Goal: Task Accomplishment & Management: Complete application form

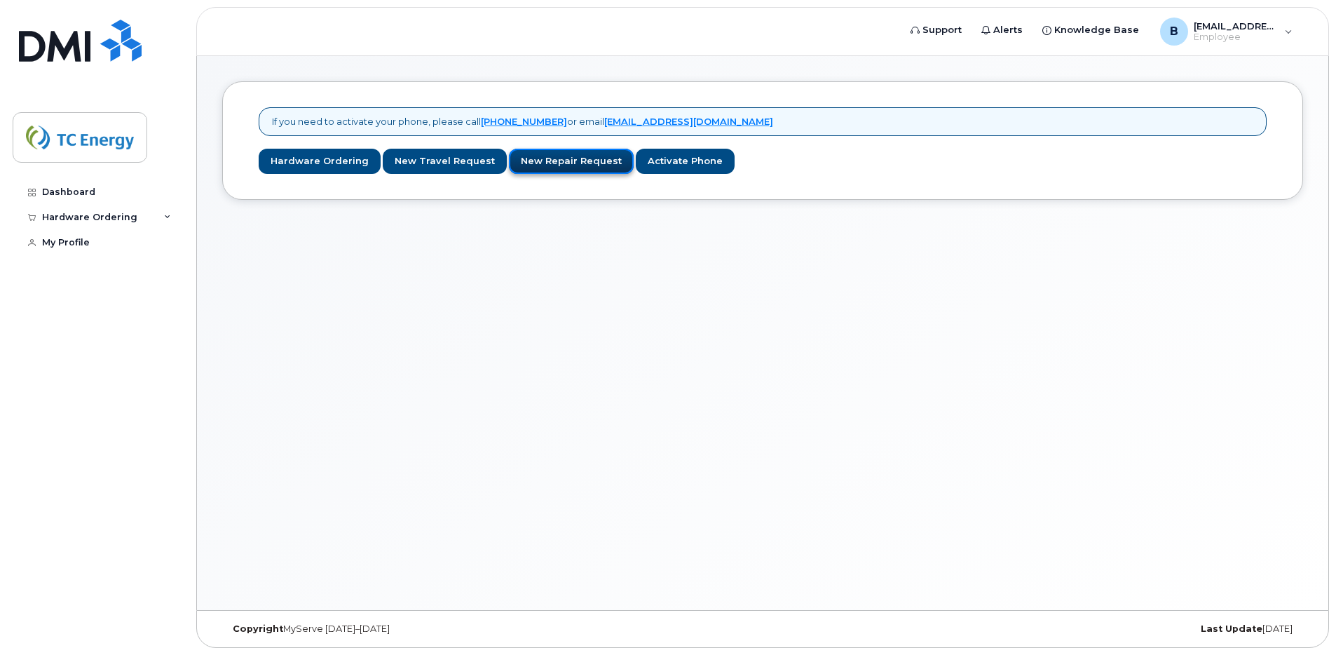
click at [562, 164] on link "New Repair Request" at bounding box center [571, 162] width 125 height 26
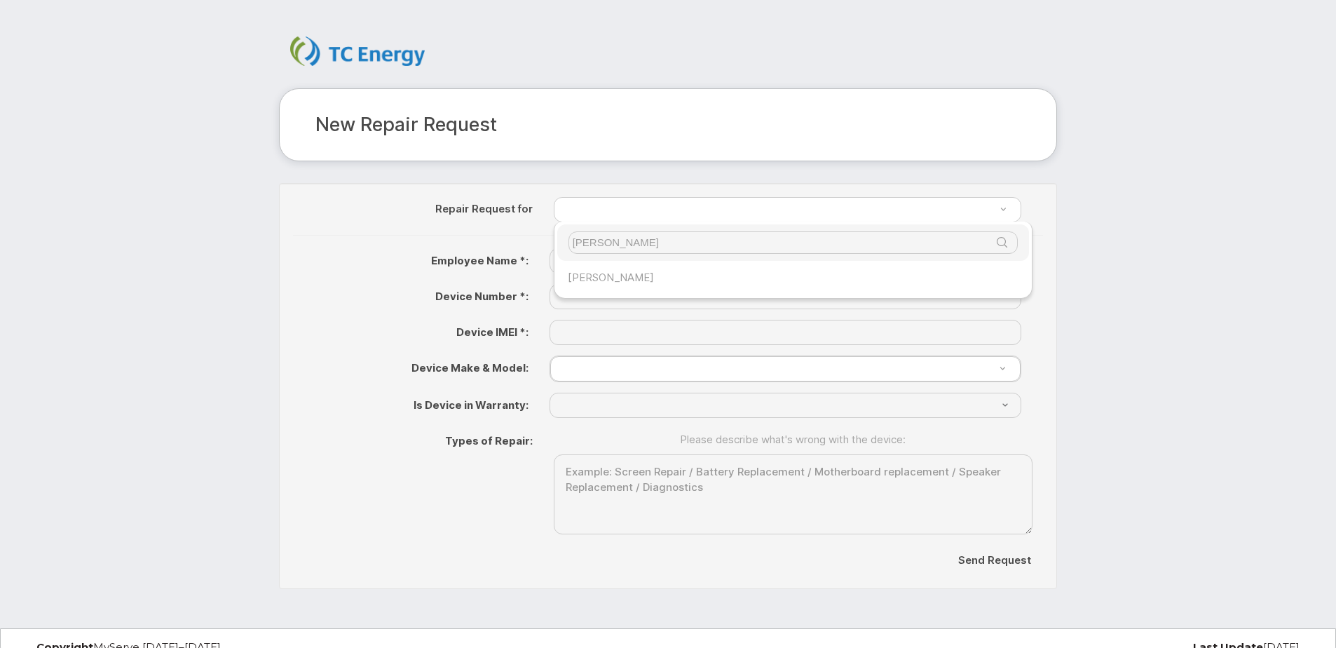
type input "brad"
type input "557484"
type input "Bradley Nazar"
type input "(204) 471-7908"
type input "350542608215916"
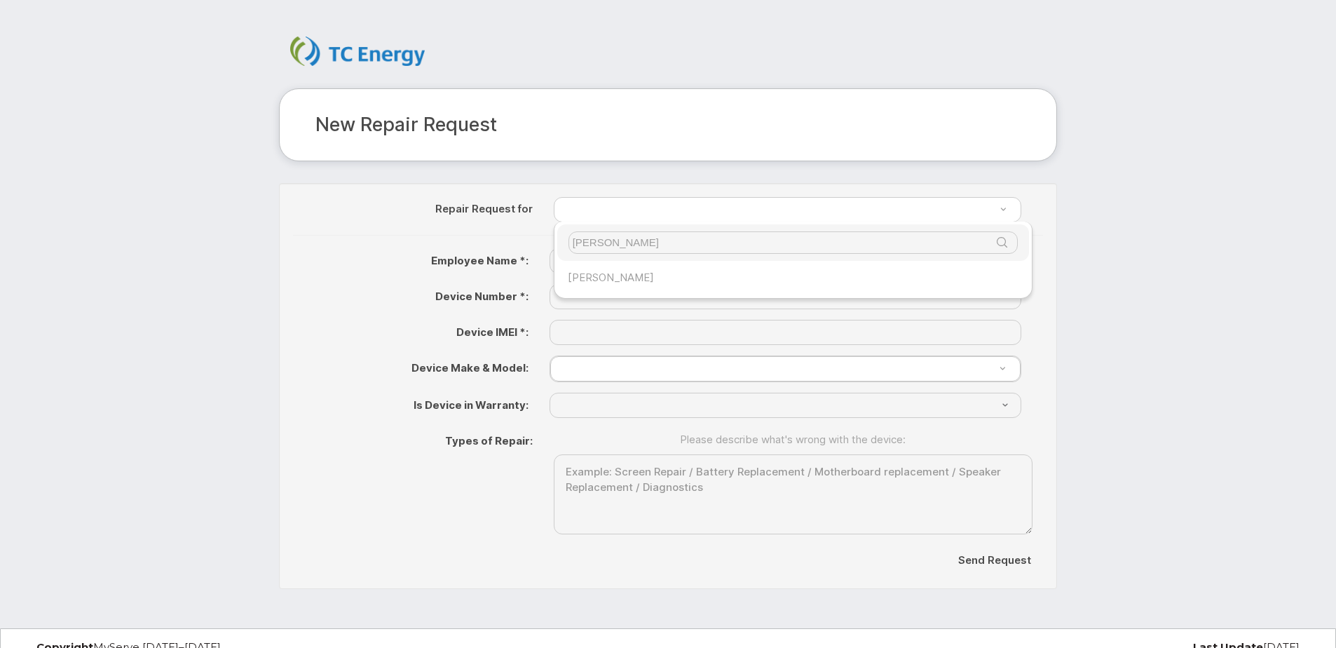
select select "? number:2778 ?"
select select "? string:No ?"
select select "2778"
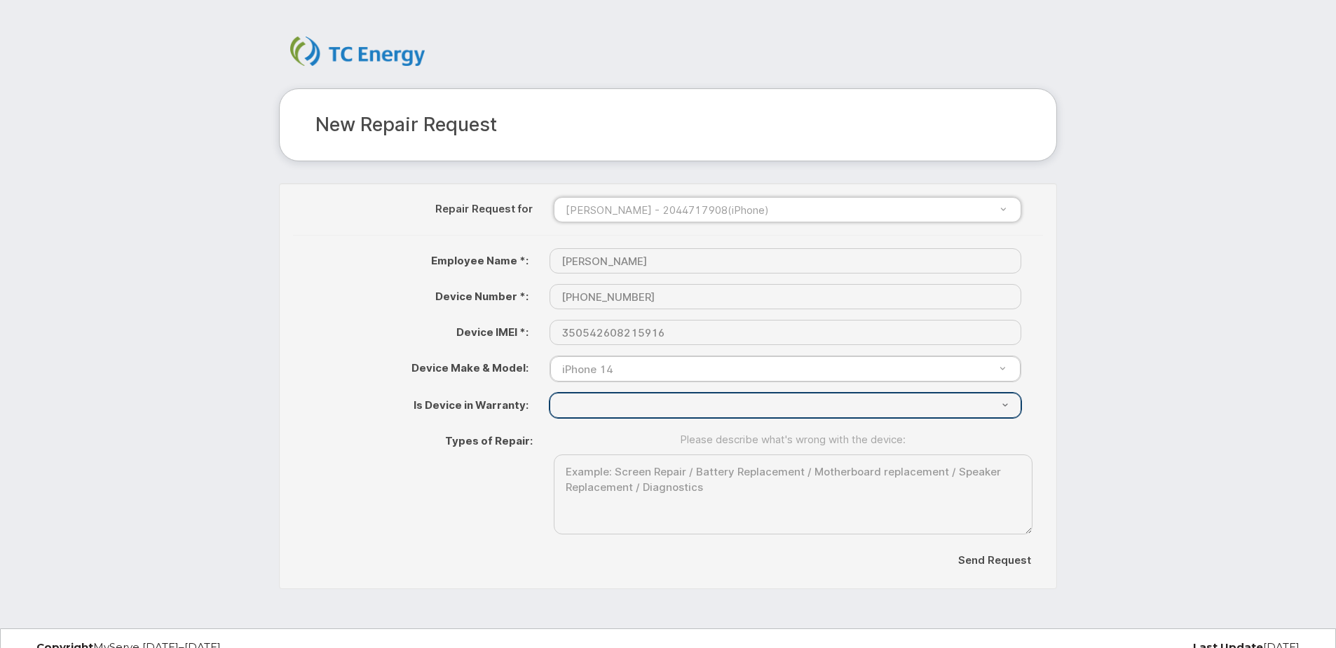
click at [1003, 401] on select "{"Don't Know"=>"Don't Know", "Yes"=>"Yes", "No"=>"No"}" at bounding box center [786, 405] width 472 height 25
select select "{"Don't Know"=>"Don't Know", "Yes"=>"Yes", "No"=>"No"}"
click at [550, 393] on select "{"Don't Know"=>"Don't Know", "Yes"=>"Yes", "No"=>"No"}" at bounding box center [786, 405] width 472 height 25
click at [618, 402] on select "{"Don't Know"=>"Don't Know", "Yes"=>"Yes", "No"=>"No"}" at bounding box center [786, 405] width 472 height 25
drag, startPoint x: 918, startPoint y: 403, endPoint x: 930, endPoint y: 408, distance: 13.5
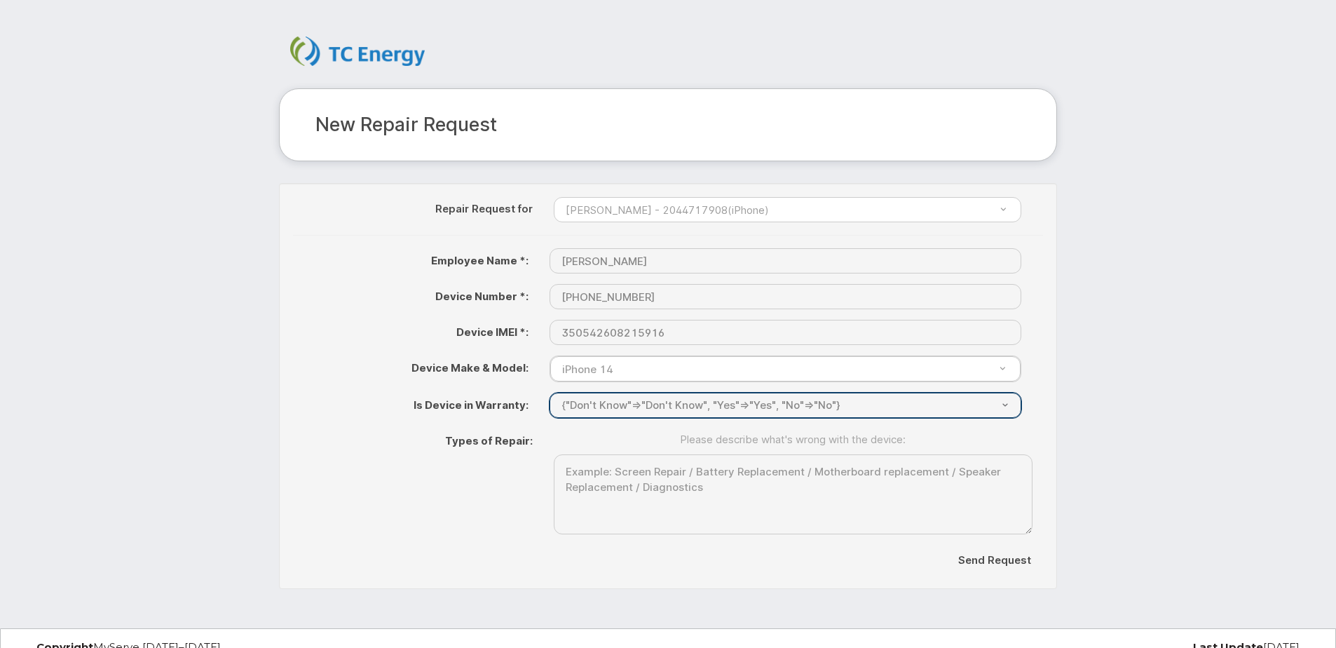
click at [918, 404] on select "{"Don't Know"=>"Don't Know", "Yes"=>"Yes", "No"=>"No"}" at bounding box center [786, 405] width 472 height 25
click at [907, 406] on select "{"Don't Know"=>"Don't Know", "Yes"=>"Yes", "No"=>"No"}" at bounding box center [786, 405] width 472 height 25
click at [868, 408] on select "{"Don't Know"=>"Don't Know", "Yes"=>"Yes", "No"=>"No"}" at bounding box center [786, 405] width 472 height 25
click at [848, 400] on select "{"Don't Know"=>"Don't Know", "Yes"=>"Yes", "No"=>"No"}" at bounding box center [786, 405] width 472 height 25
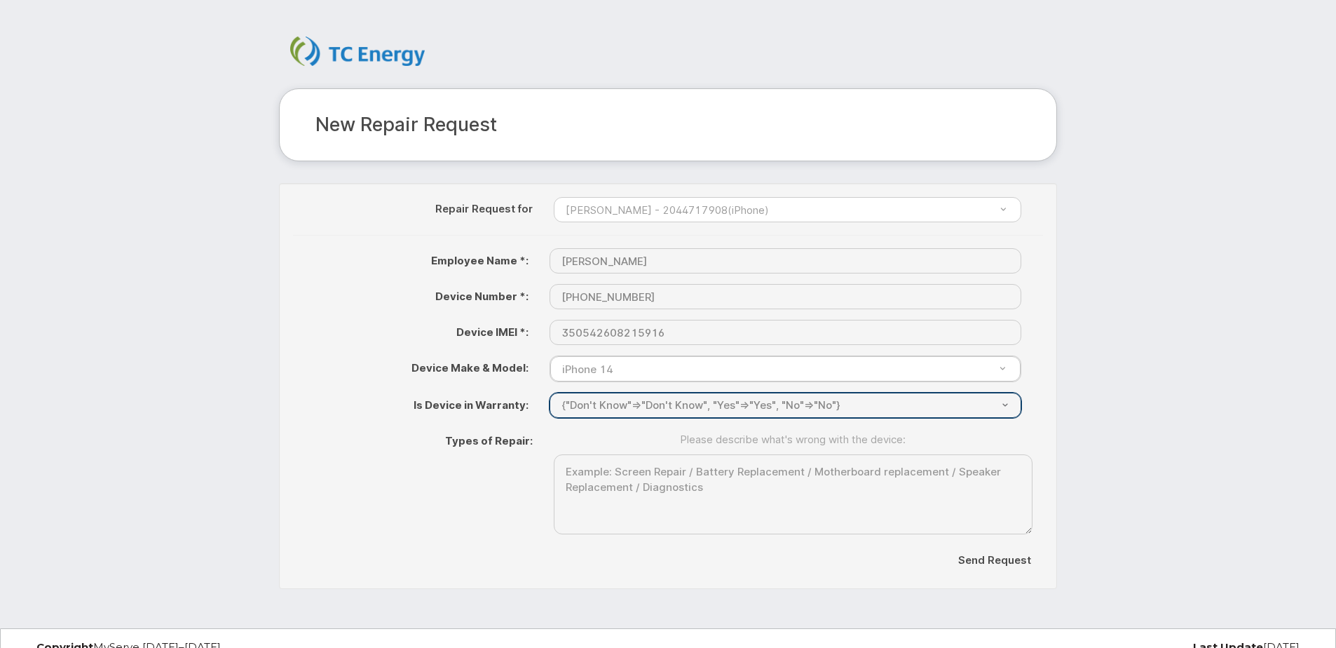
click at [1006, 404] on select "{"Don't Know"=>"Don't Know", "Yes"=>"Yes", "No"=>"No"}" at bounding box center [786, 405] width 472 height 25
click at [550, 393] on select "{"Don't Know"=>"Don't Know", "Yes"=>"Yes", "No"=>"No"}" at bounding box center [786, 405] width 472 height 25
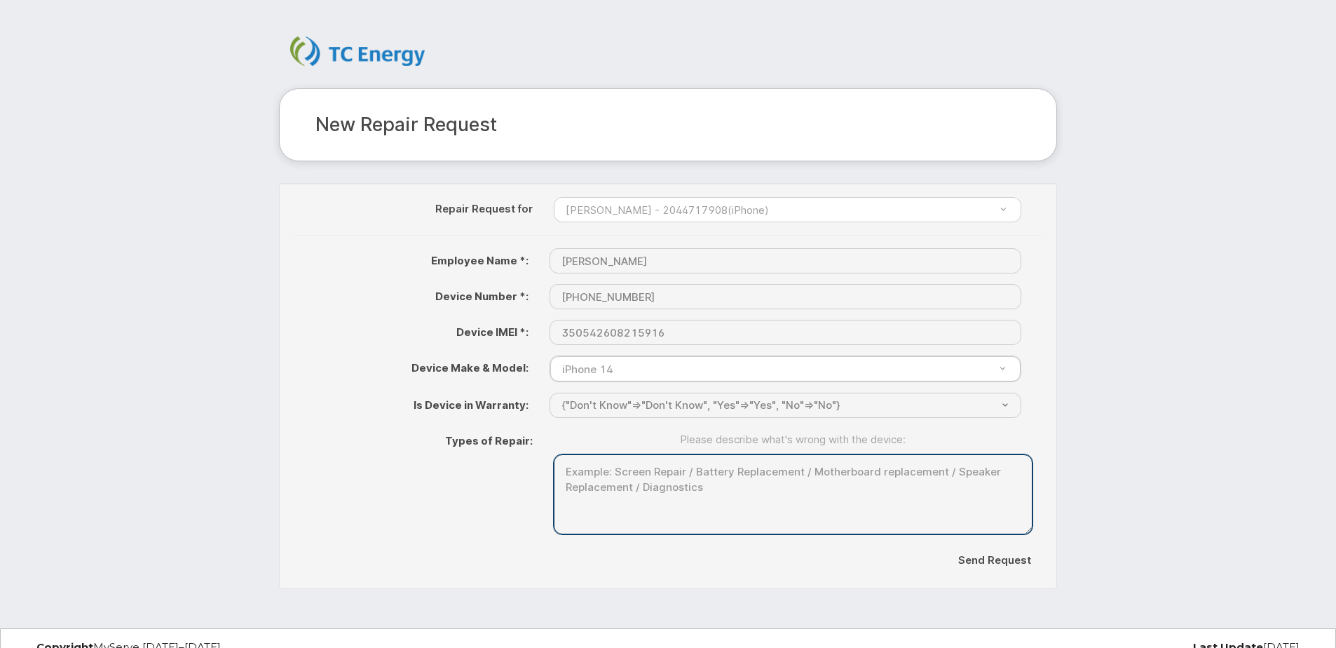
click at [637, 490] on textarea at bounding box center [793, 494] width 479 height 81
paste textarea "Phone needs to be recharged 2 to 3 times a day. Calls are dropped and missed be…"
click at [993, 474] on textarea "Phone needs to be recharged 2 to 3 times a day. Calls are dropped and missed be…" at bounding box center [793, 494] width 479 height 81
drag, startPoint x: 962, startPoint y: 470, endPoint x: 995, endPoint y: 536, distance: 73.7
click at [962, 471] on textarea "Phone needs to be recharged 2 to 3 times a day. Calls are dropped and missed be…" at bounding box center [793, 494] width 479 height 81
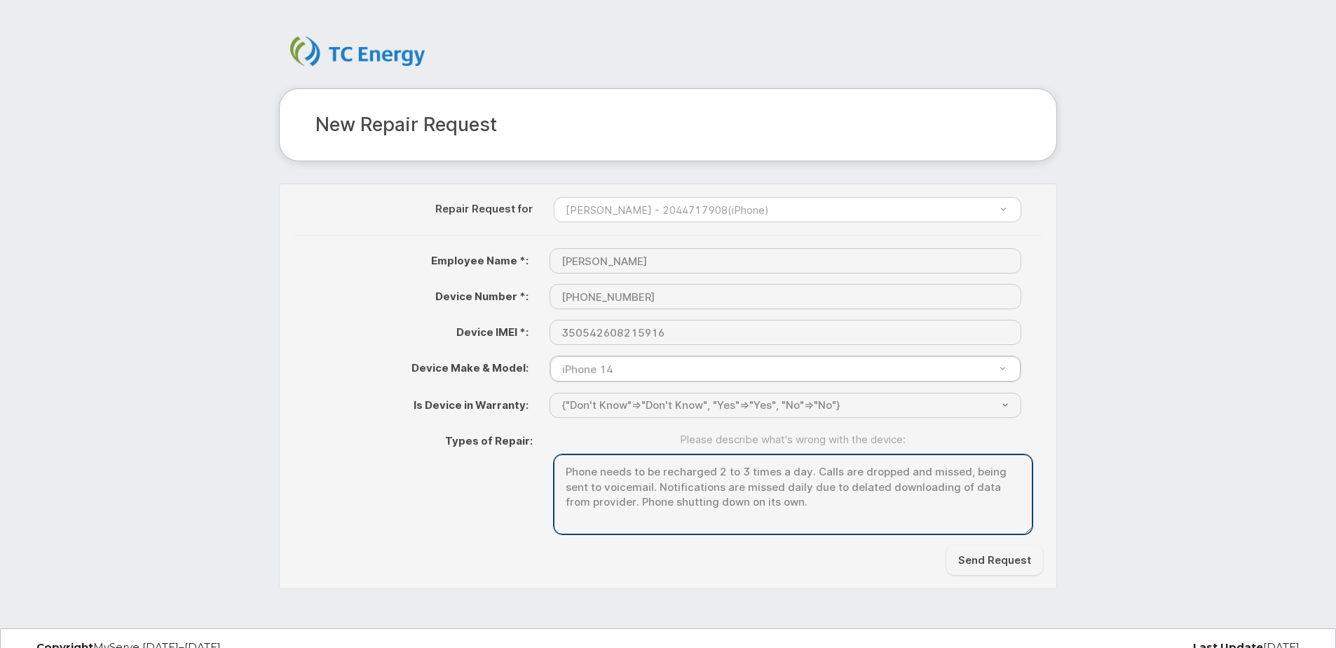
type textarea "Phone needs to be recharged 2 to 3 times a day. Calls are dropped and missed, b…"
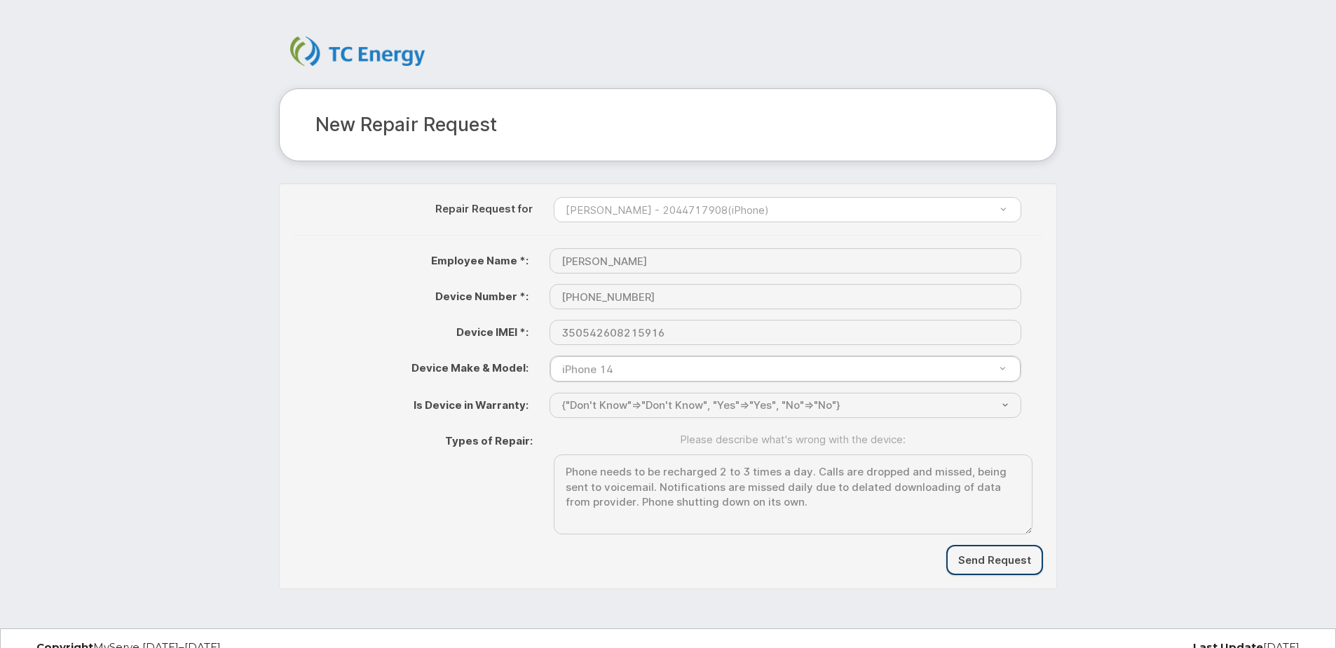
click at [1005, 557] on input "Send Request" at bounding box center [995, 560] width 97 height 30
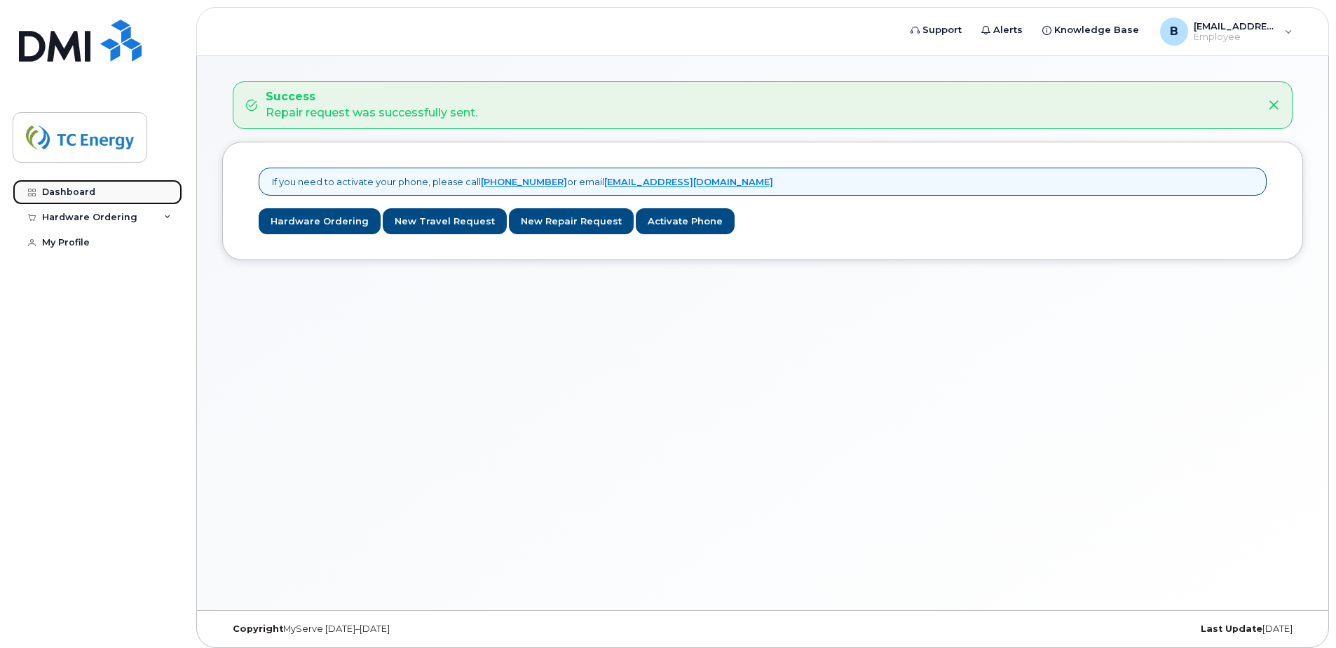
click at [72, 189] on div "Dashboard" at bounding box center [68, 192] width 53 height 11
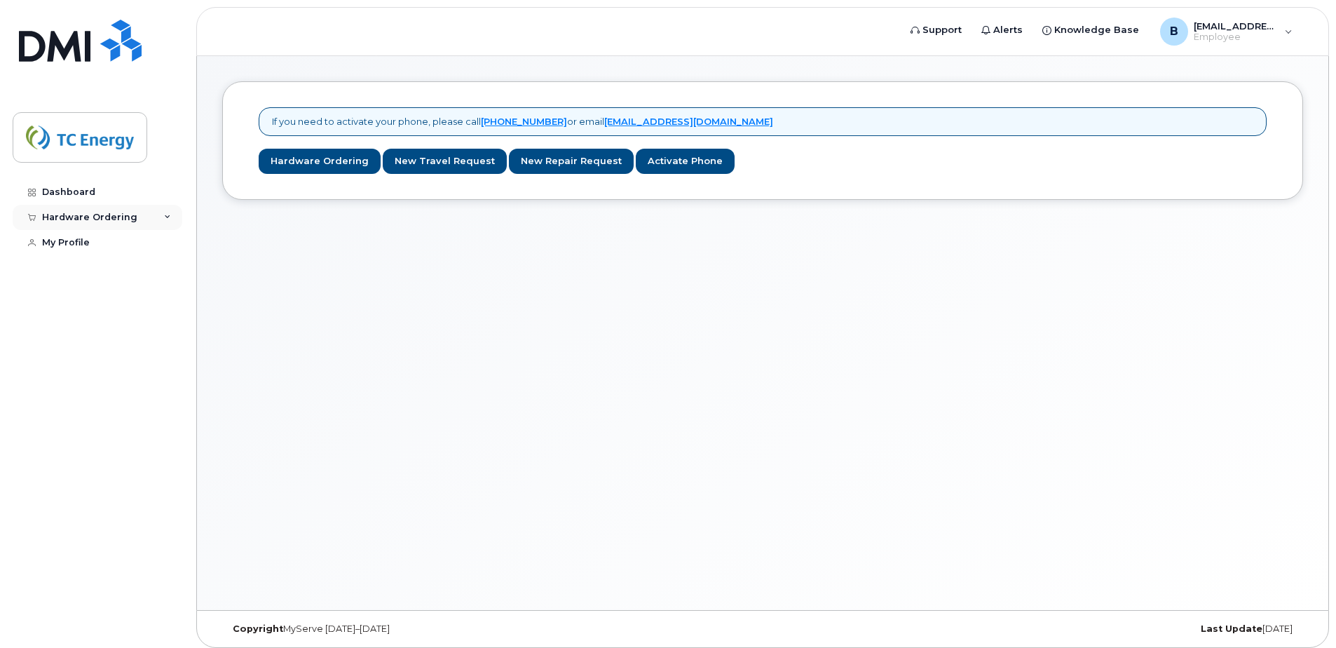
click at [167, 220] on icon at bounding box center [167, 217] width 7 height 7
click at [102, 244] on link "My Orders" at bounding box center [109, 243] width 145 height 27
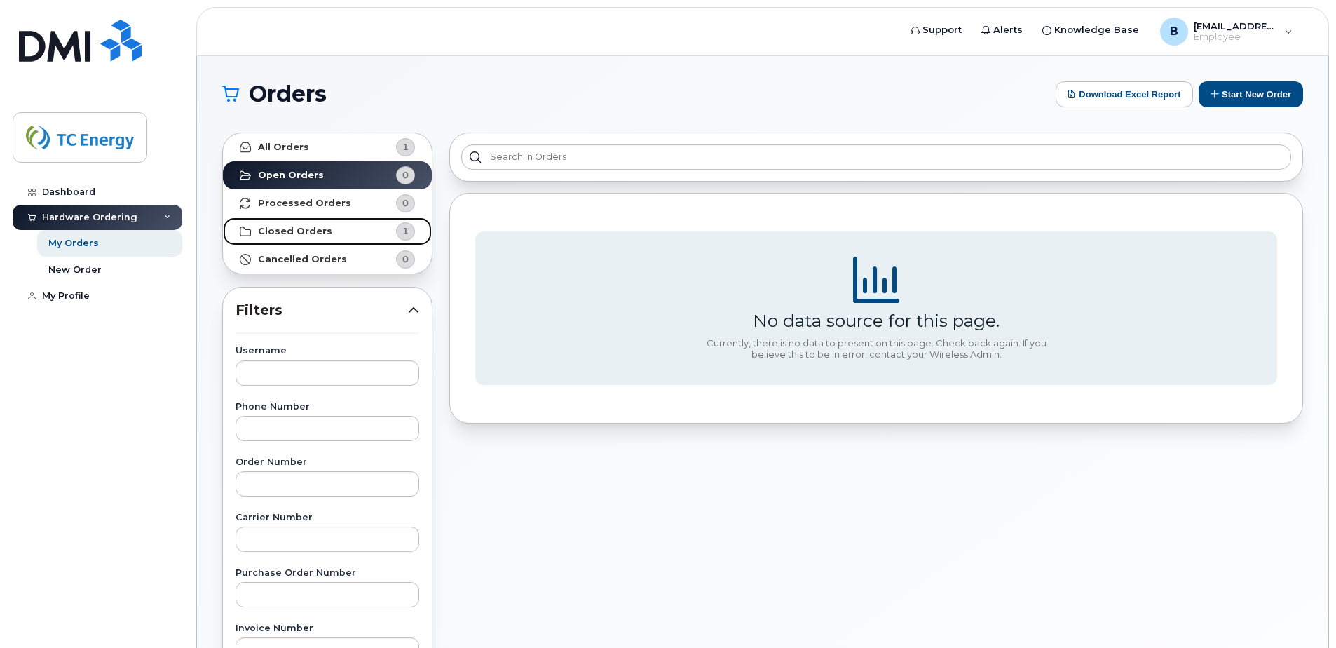
click at [294, 235] on strong "Closed Orders" at bounding box center [295, 231] width 74 height 11
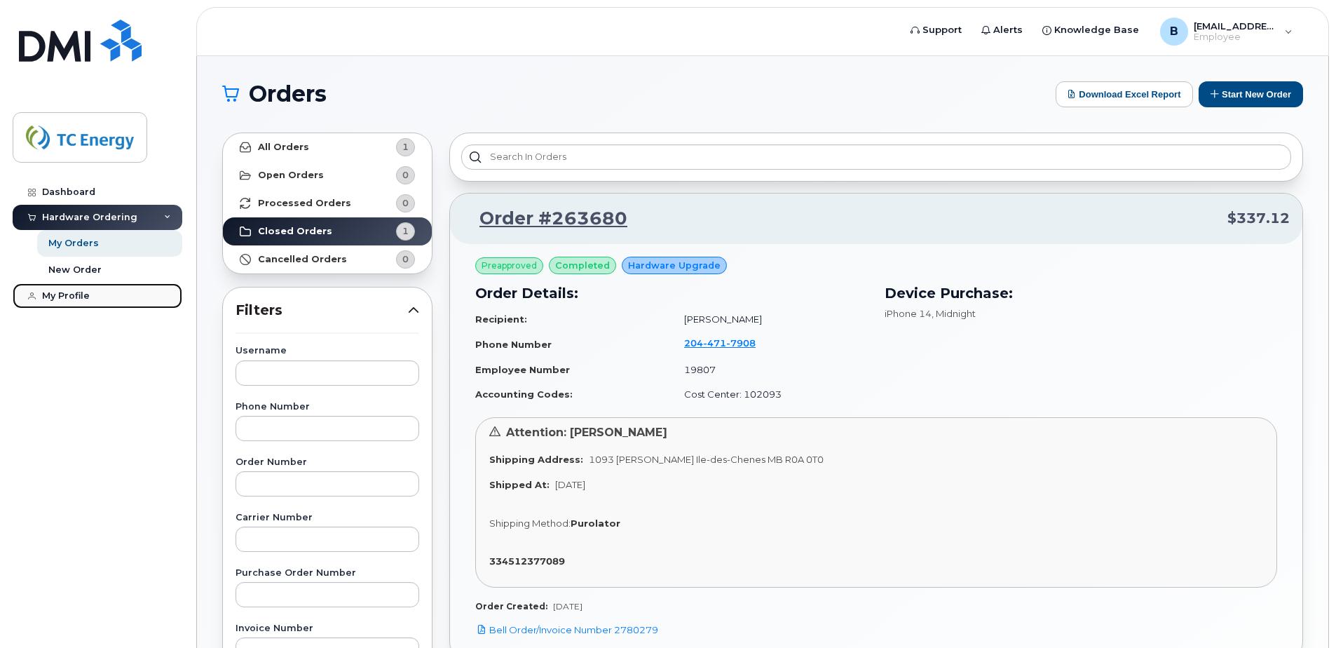
click at [46, 293] on div "My Profile" at bounding box center [66, 295] width 48 height 11
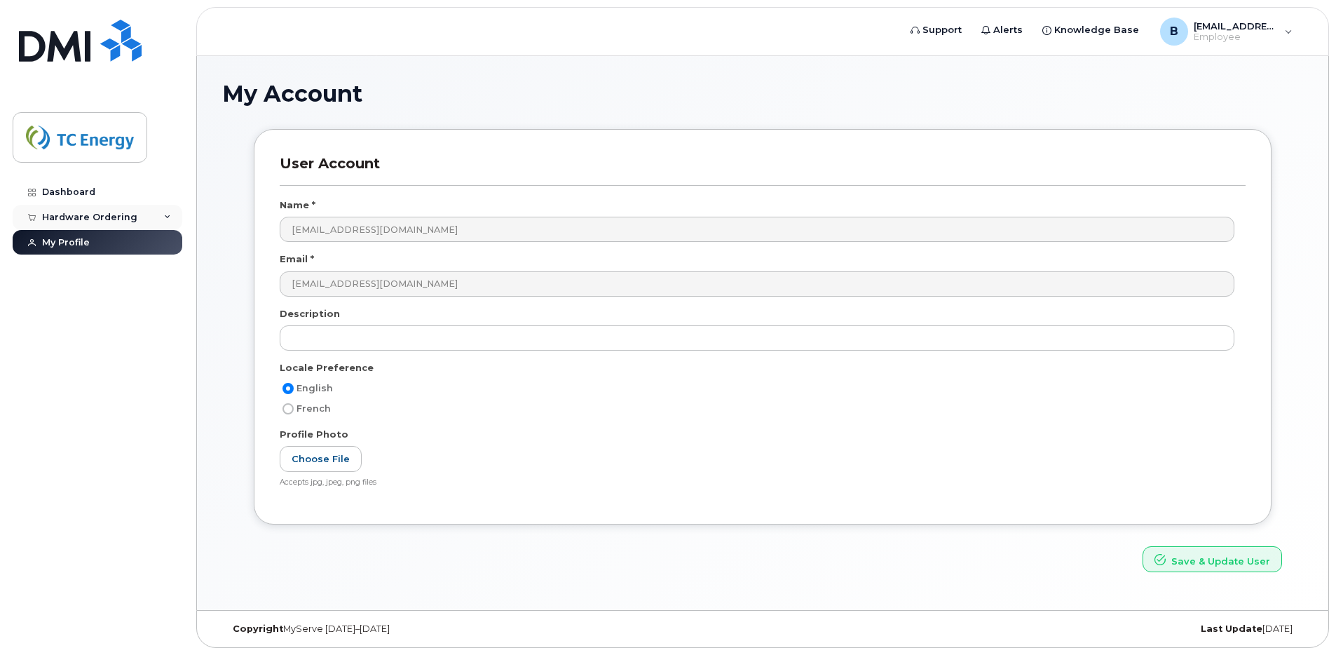
click at [104, 217] on div "Hardware Ordering" at bounding box center [89, 217] width 95 height 11
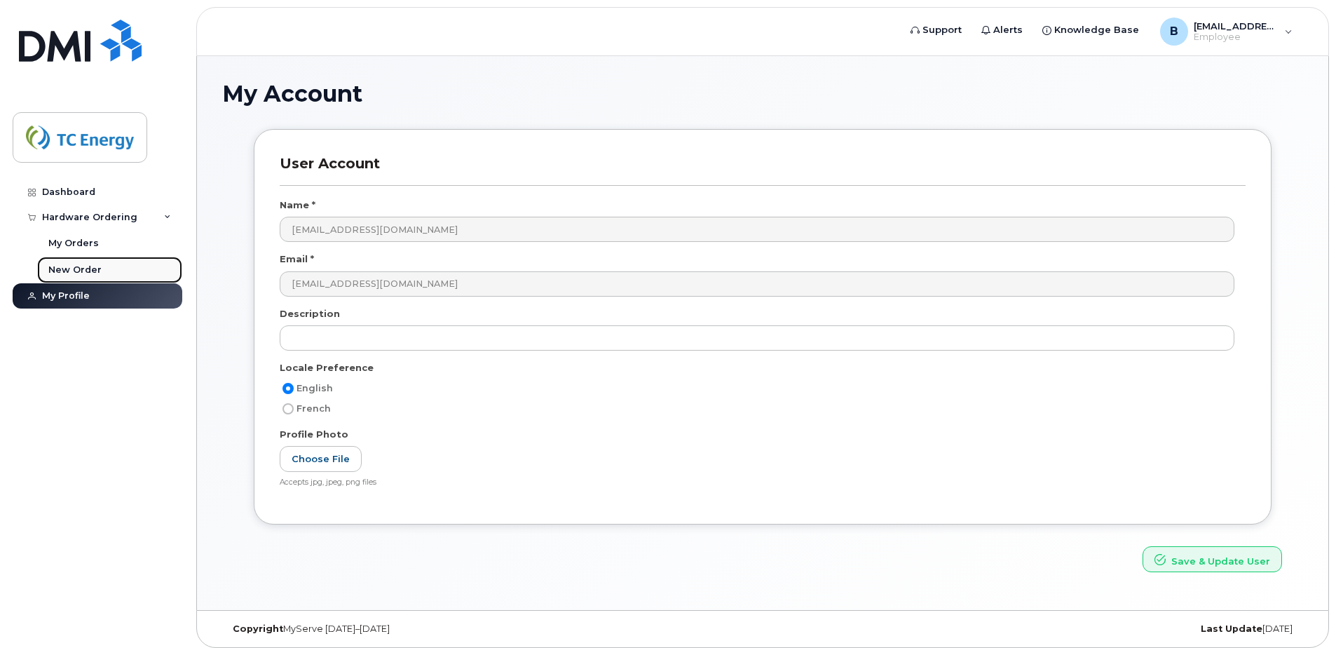
click at [85, 268] on div "New Order" at bounding box center [74, 270] width 53 height 13
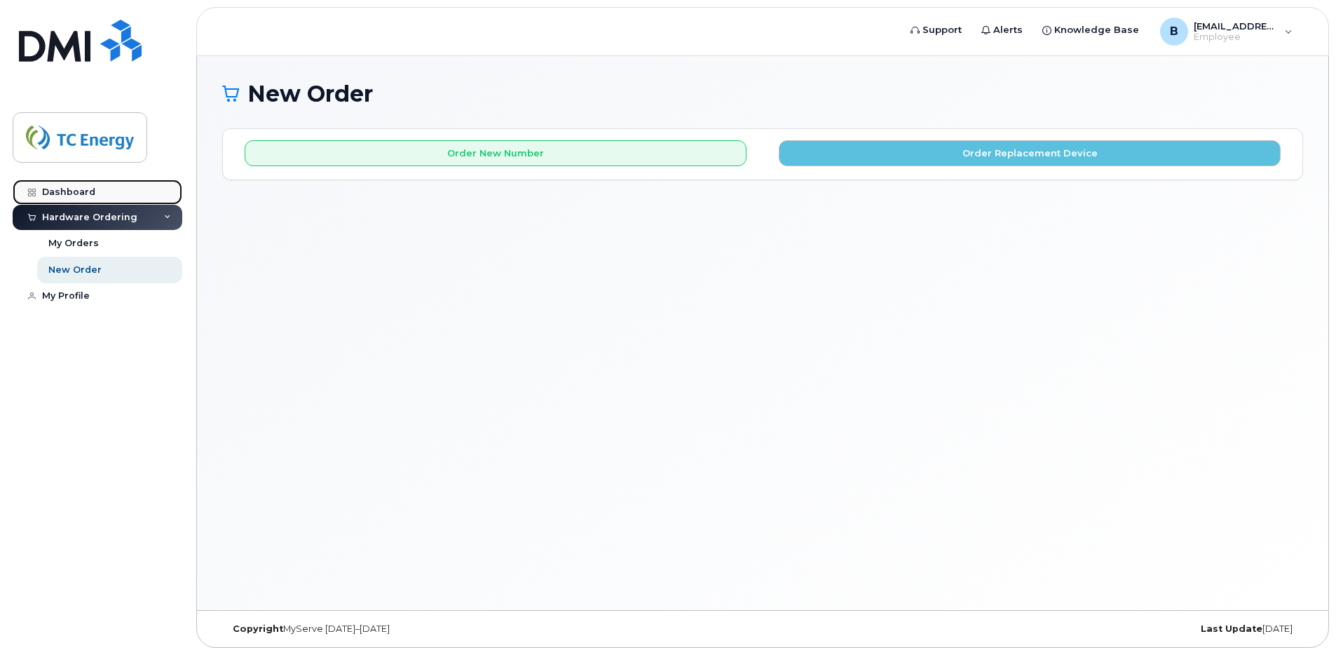
click at [79, 193] on div "Dashboard" at bounding box center [68, 192] width 53 height 11
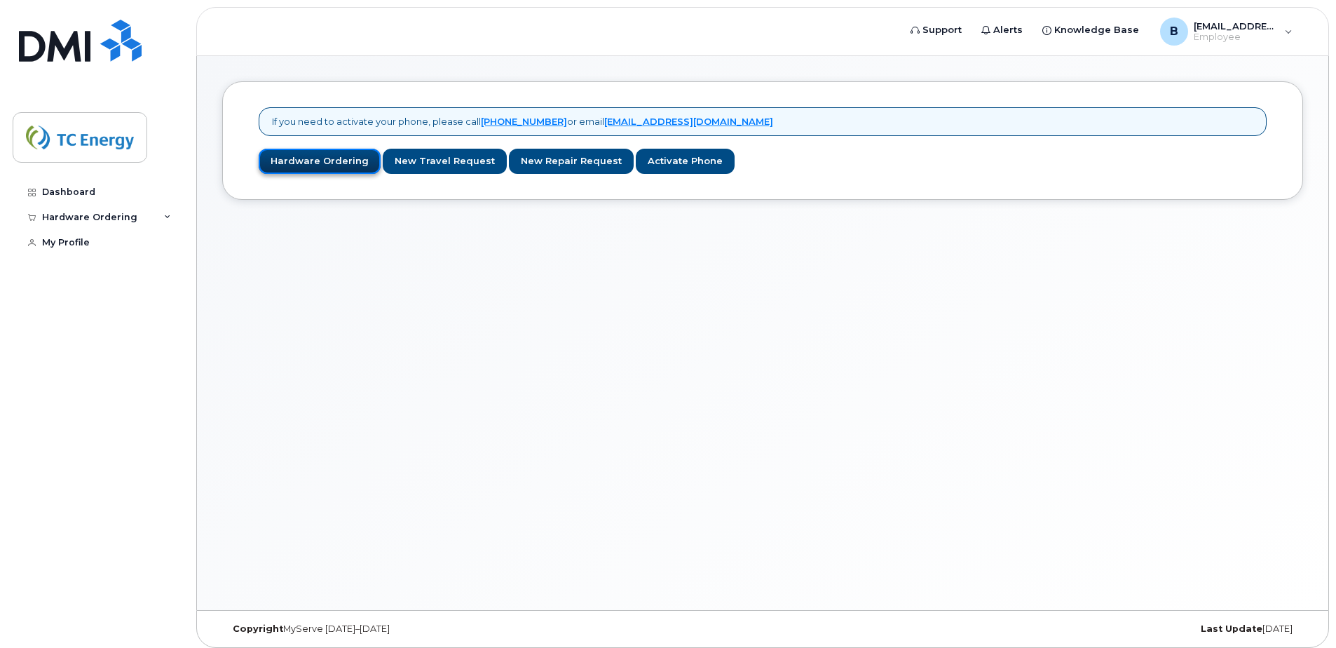
click at [342, 163] on link "Hardware Ordering" at bounding box center [320, 162] width 122 height 26
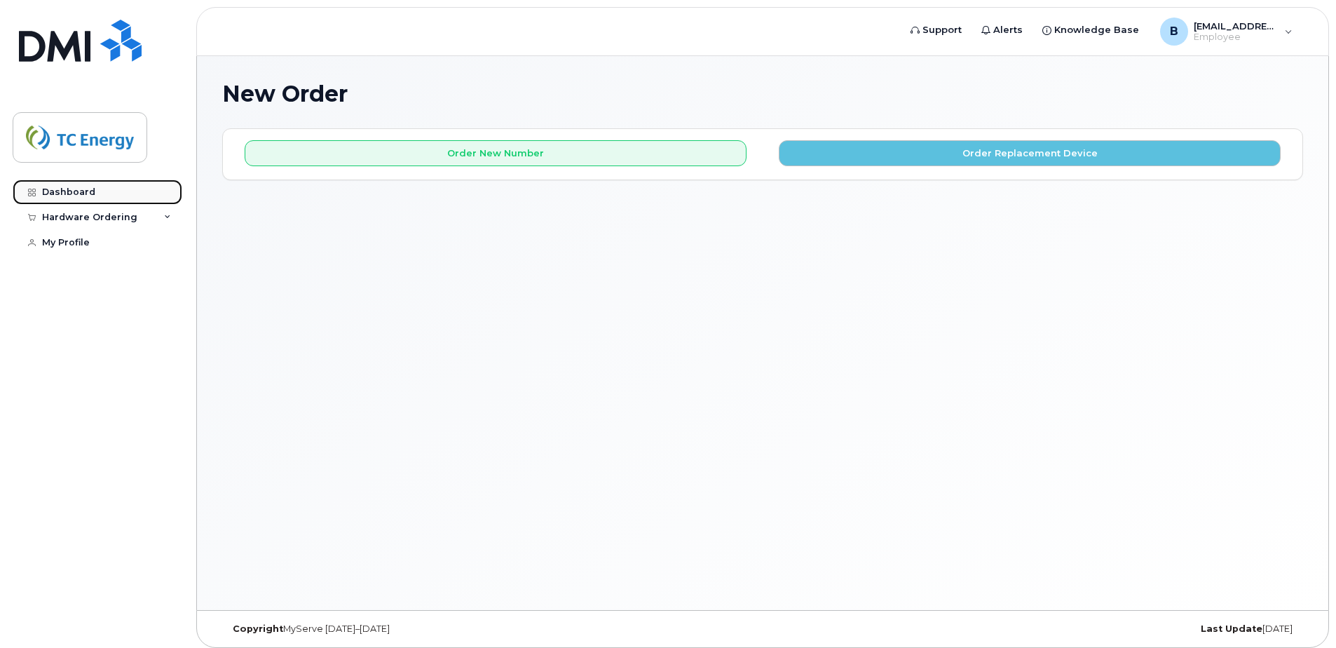
click at [72, 185] on link "Dashboard" at bounding box center [98, 191] width 170 height 25
